Goal: Information Seeking & Learning: Learn about a topic

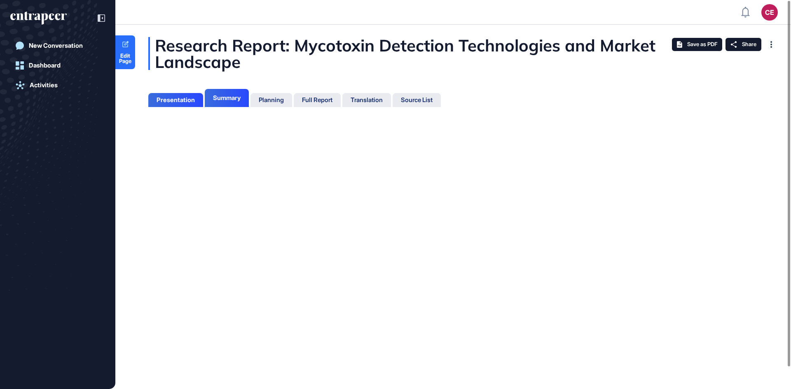
scroll to position [4, 0]
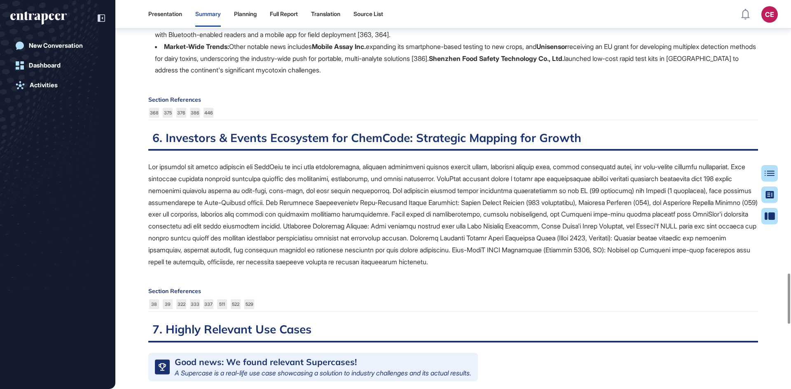
scroll to position [2106, 0]
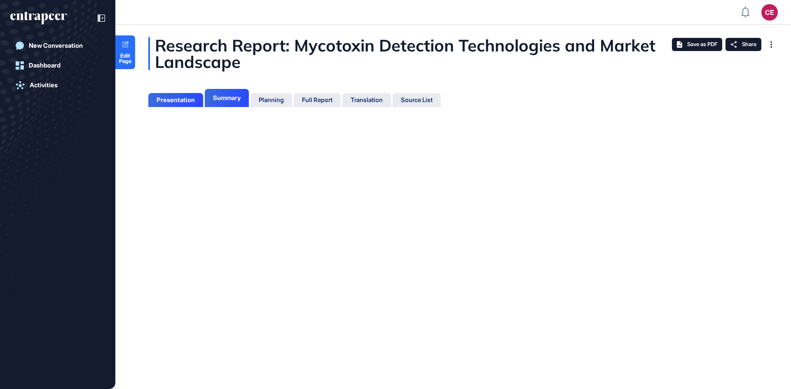
scroll to position [348, 2]
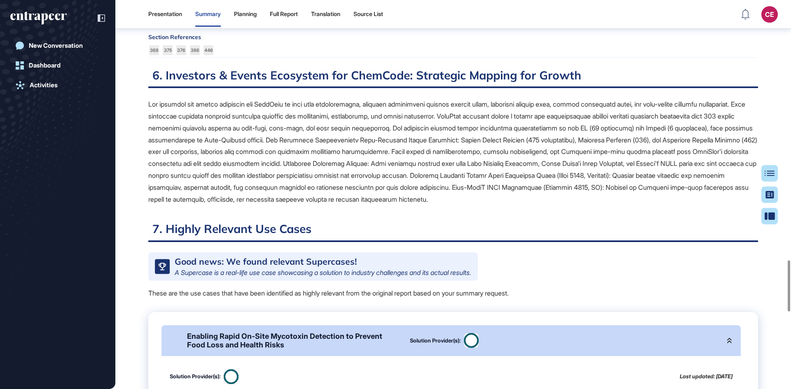
scroll to position [2189, 0]
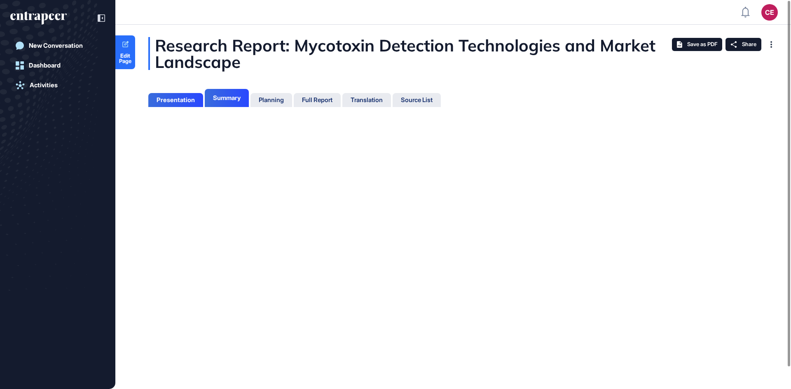
scroll to position [4, 0]
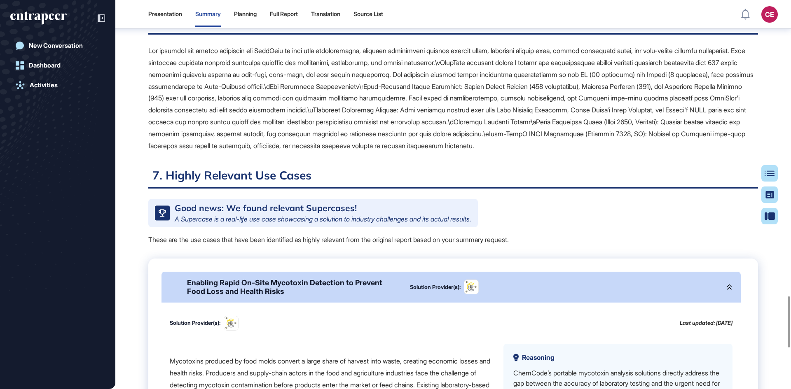
scroll to position [2189, 0]
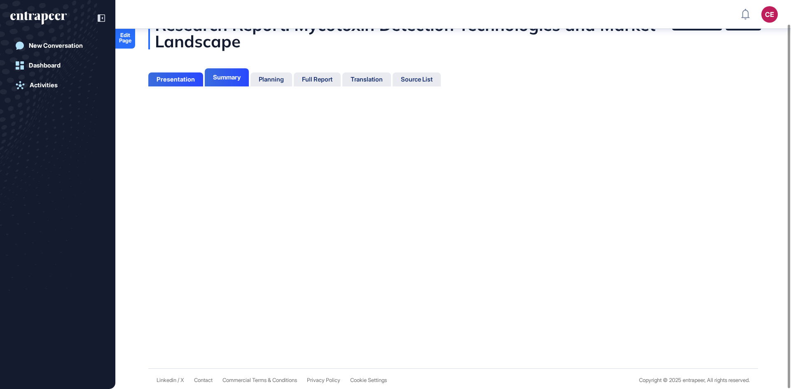
scroll to position [27, 0]
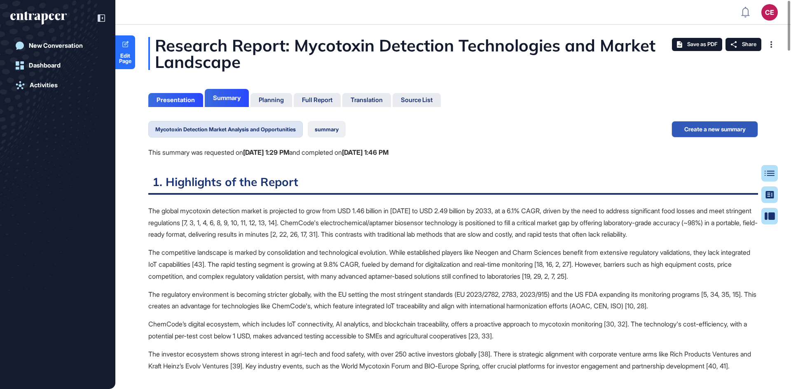
click at [336, 127] on button "summary" at bounding box center [327, 129] width 38 height 16
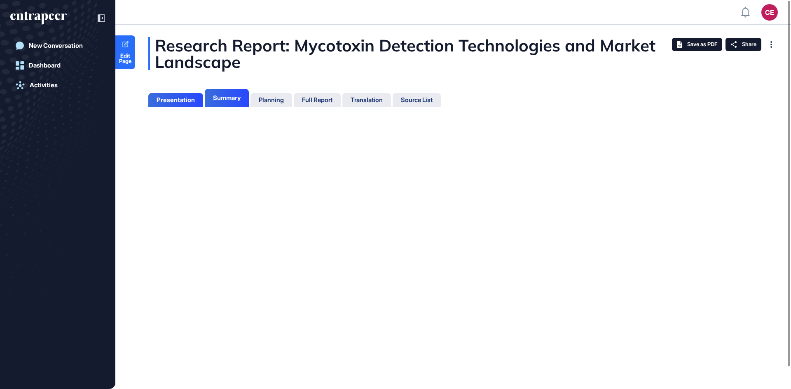
scroll to position [348, 2]
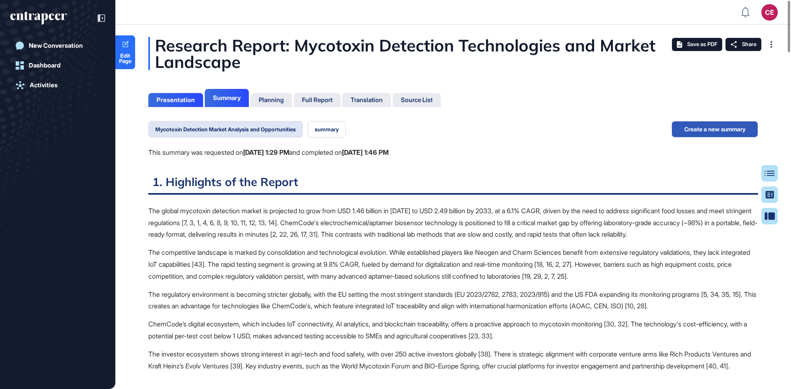
scroll to position [4, 0]
click at [331, 133] on button "summary" at bounding box center [327, 129] width 38 height 16
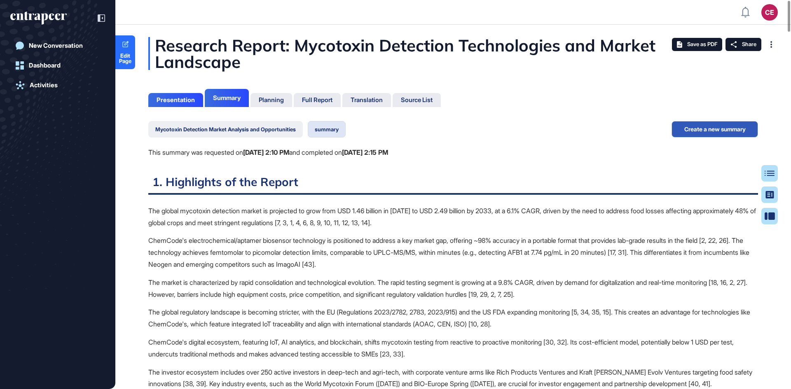
click at [250, 136] on button "Mycotoxin Detection Market Analysis and Opportunities" at bounding box center [225, 129] width 155 height 16
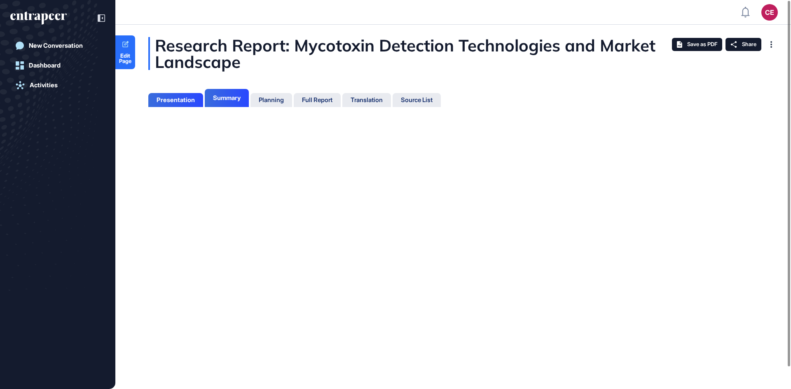
scroll to position [4, 0]
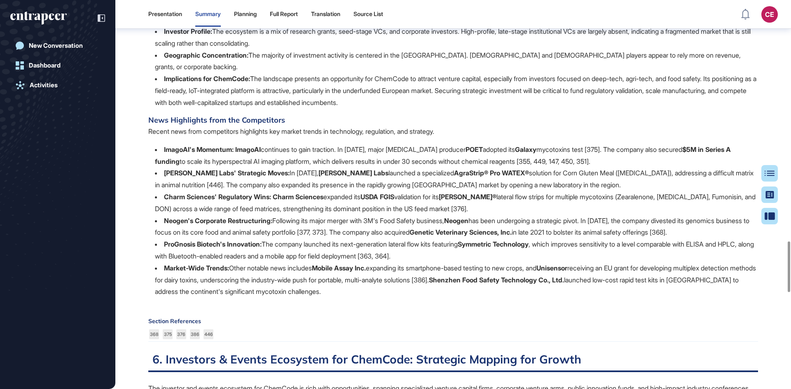
scroll to position [2146, 0]
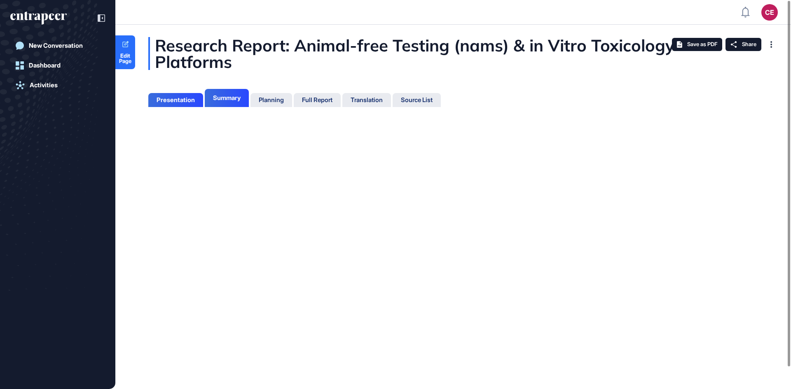
scroll to position [4, 0]
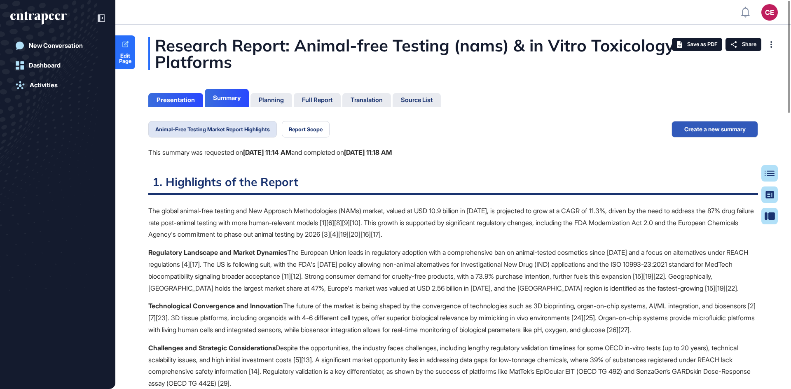
scroll to position [4, 0]
click at [227, 124] on button "Animal-Free Testing Market Report Highlights" at bounding box center [212, 129] width 129 height 16
click at [225, 133] on button "Animal-Free Testing Market Report Highlights" at bounding box center [212, 129] width 129 height 16
click at [218, 127] on button "Animal-Free Testing Market Report Highlights" at bounding box center [212, 129] width 129 height 16
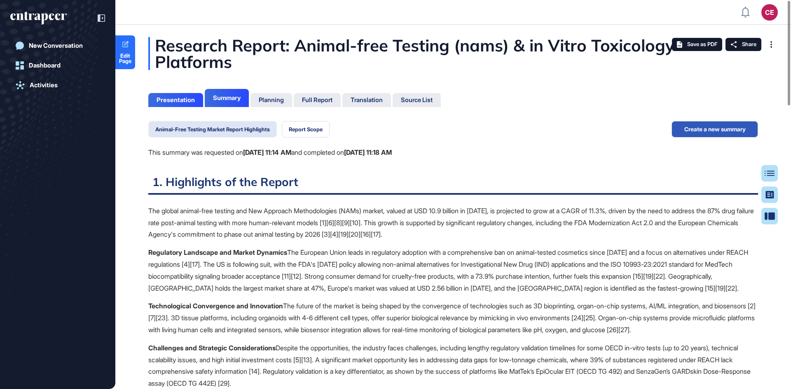
click at [211, 129] on button "Animal-Free Testing Market Report Highlights" at bounding box center [212, 129] width 129 height 16
click at [179, 98] on div "Presentation" at bounding box center [176, 99] width 38 height 7
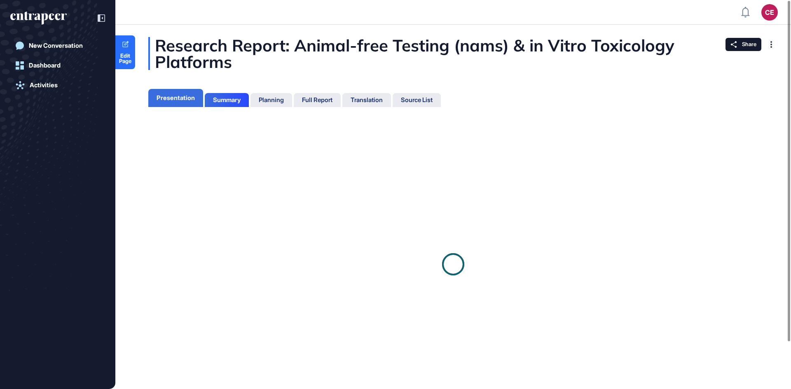
scroll to position [4, 0]
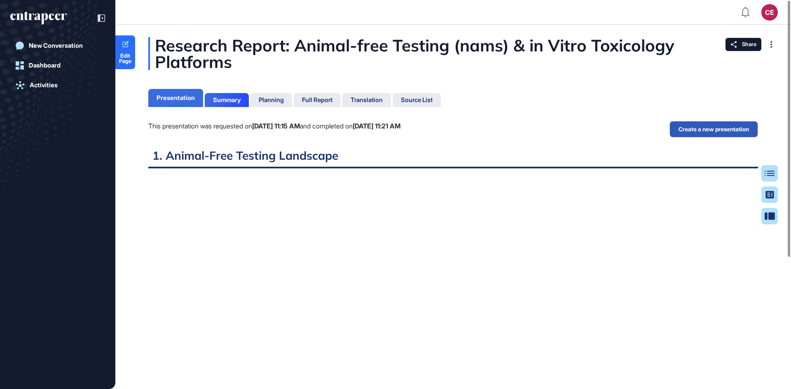
scroll to position [4, 0]
click at [205, 148] on h2 "1. Animal-Free Testing Landscape" at bounding box center [453, 158] width 610 height 20
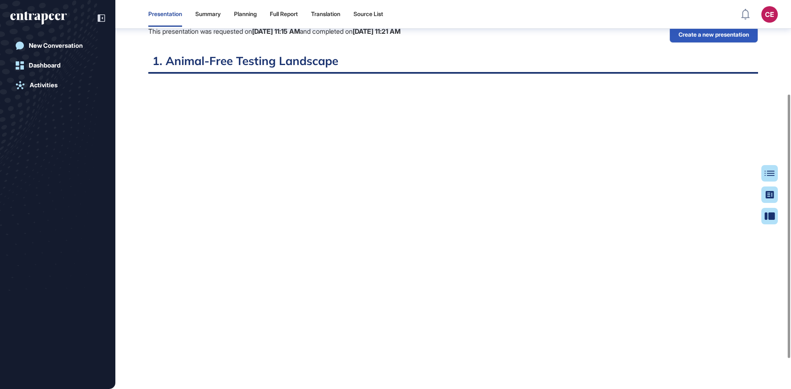
scroll to position [0, 0]
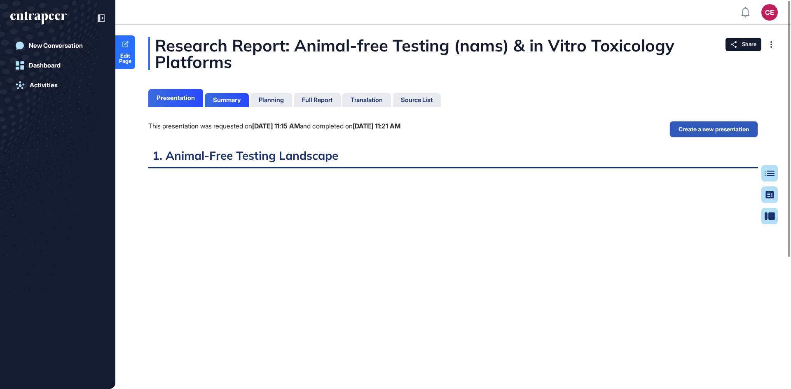
click at [385, 132] on div "This presentation was requested on [DATE] 11:15 AM and completed on [DATE] 11:2…" at bounding box center [274, 134] width 252 height 27
click at [388, 127] on div "This presentation was requested on [DATE] 11:15 AM and completed on [DATE] 11:2…" at bounding box center [274, 126] width 252 height 11
